Goal: Task Accomplishment & Management: Manage account settings

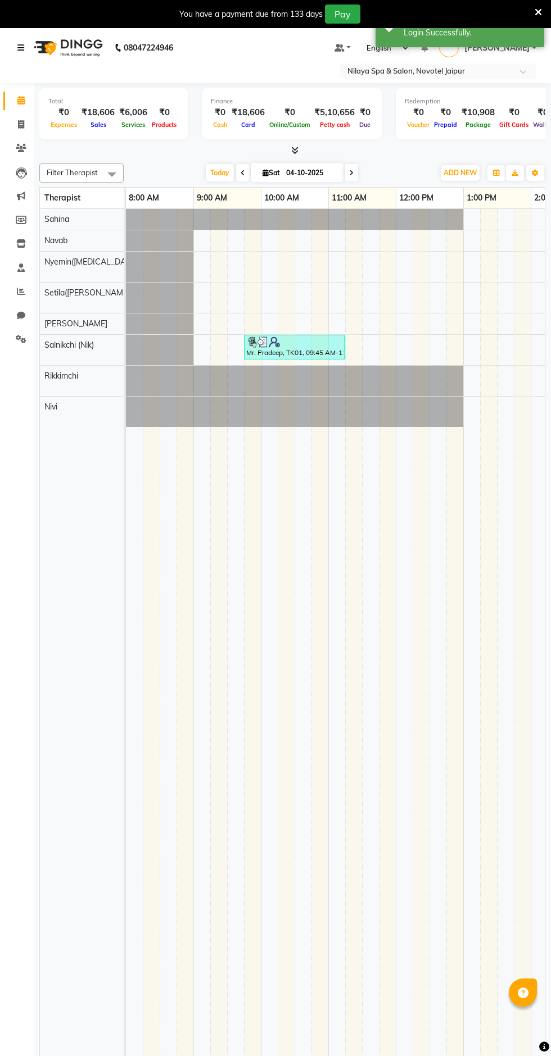
click at [21, 47] on icon at bounding box center [20, 48] width 7 height 8
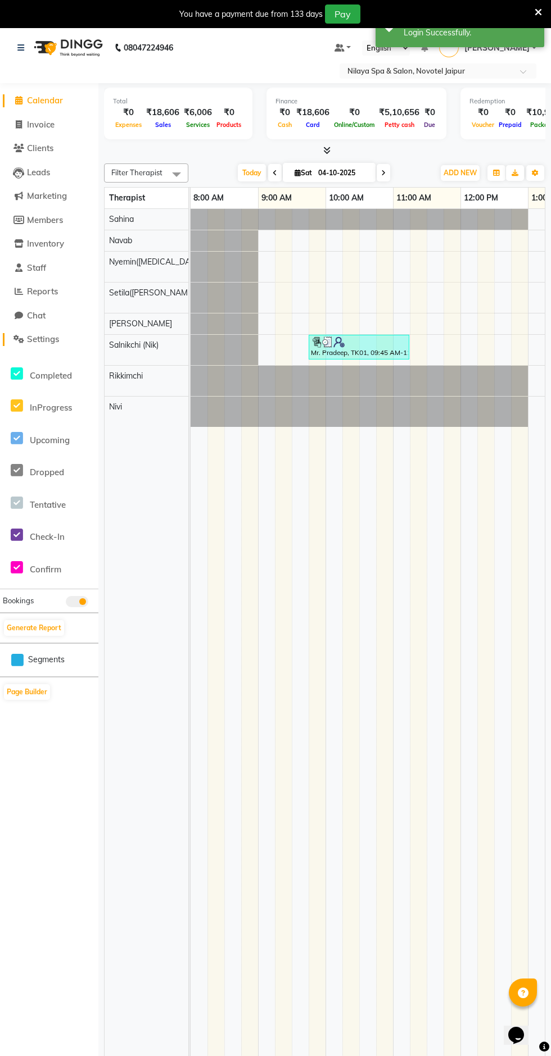
click at [18, 339] on icon at bounding box center [18, 339] width 11 height 8
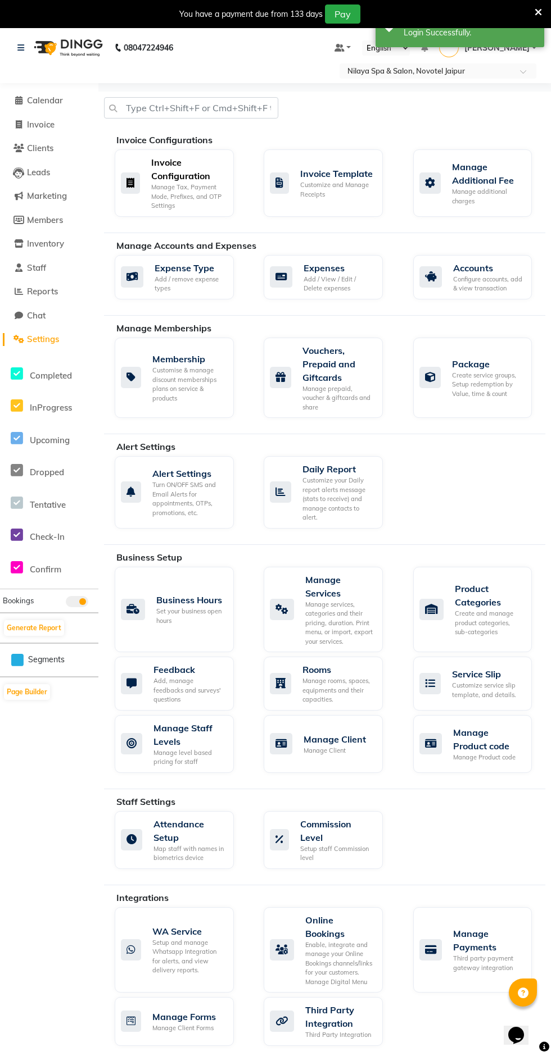
click at [136, 214] on div "Invoice Configuration Manage Tax, Payment Mode, Prefixes, and OTP Settings" at bounding box center [174, 182] width 119 height 67
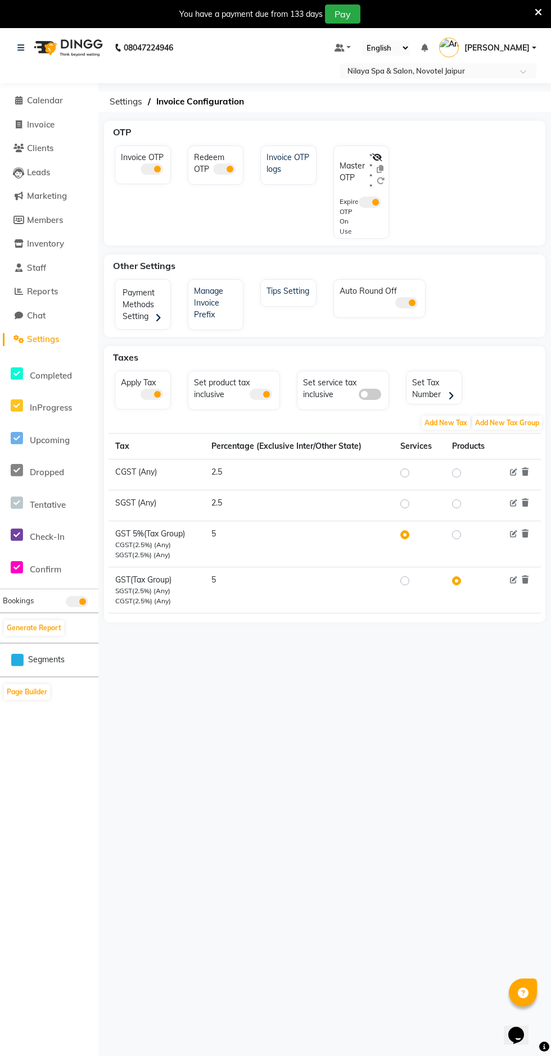
click at [370, 176] on label "* * * *" at bounding box center [370, 172] width 3 height 40
click at [376, 160] on icon at bounding box center [377, 157] width 10 height 8
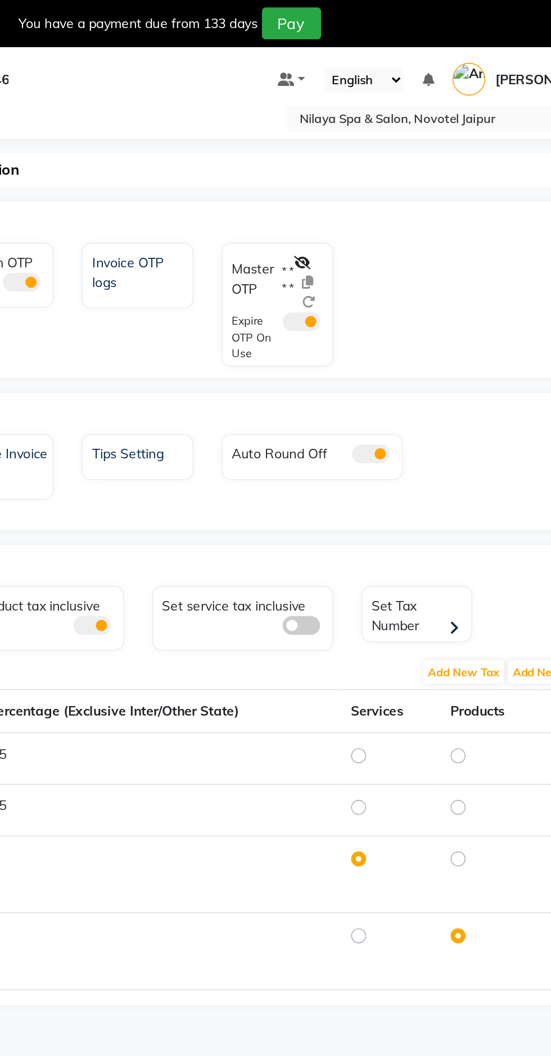
click at [352, 157] on icon at bounding box center [349, 157] width 10 height 8
